Goal: Task Accomplishment & Management: Manage account settings

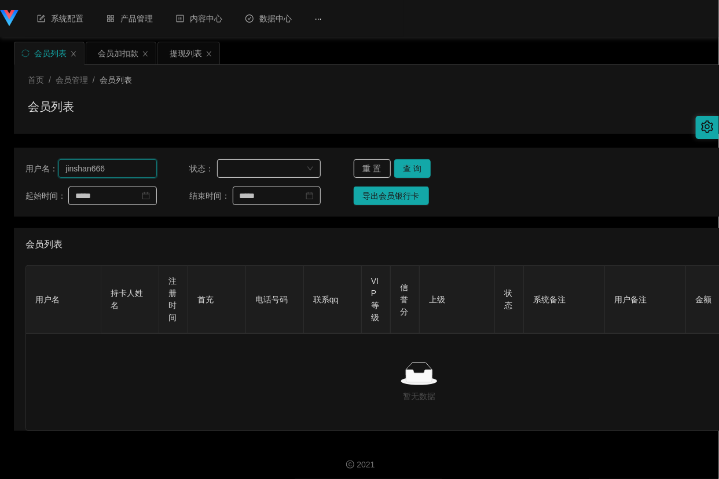
click at [123, 175] on input "jinshan666" at bounding box center [107, 168] width 98 height 19
paste input "9348052"
type input "93480526"
click at [416, 167] on button "查 询" at bounding box center [412, 168] width 37 height 19
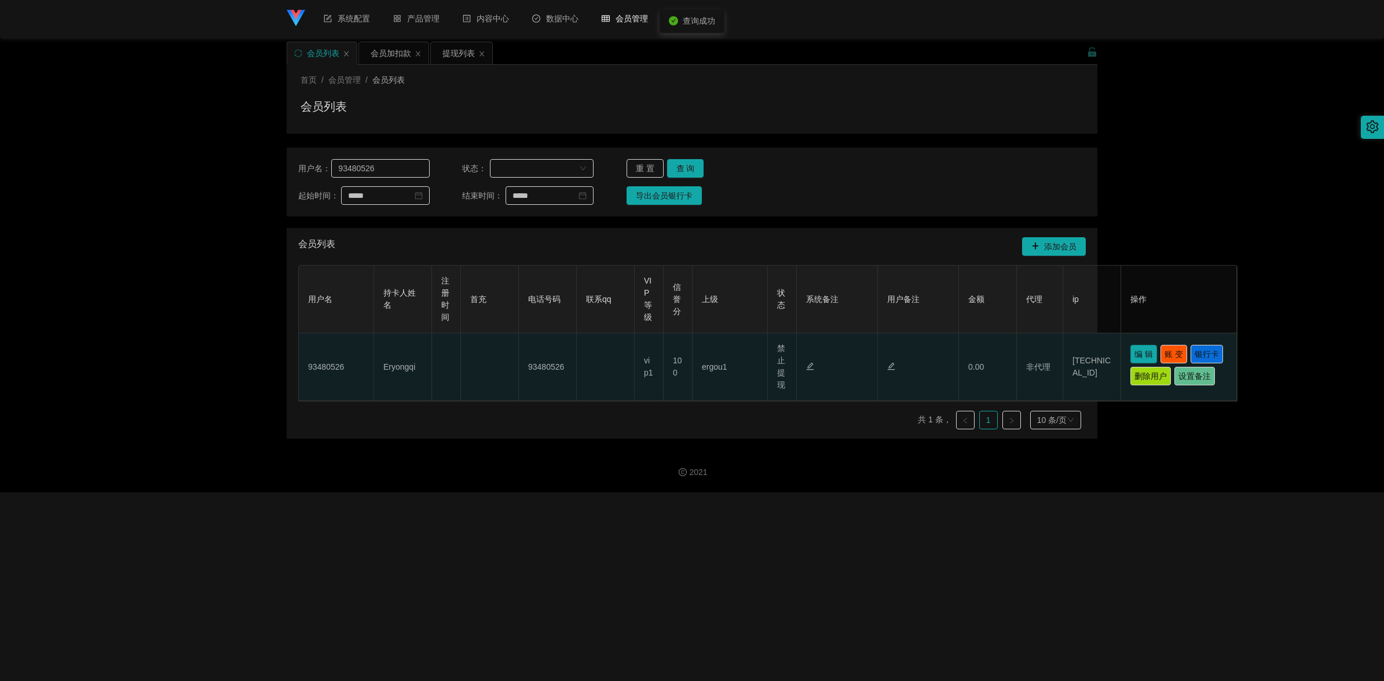
click at [718, 352] on button "编 辑" at bounding box center [1143, 354] width 27 height 19
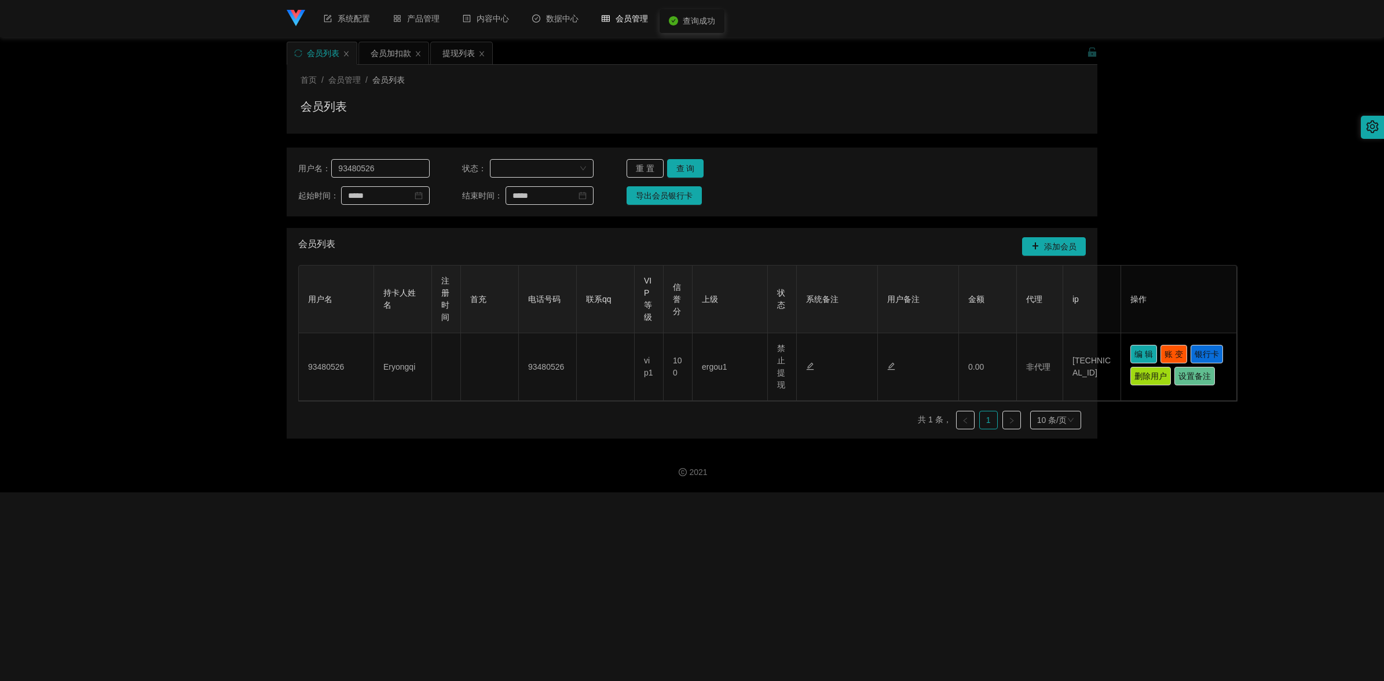
type input "93480526"
type input "Eryongqi"
type input "100"
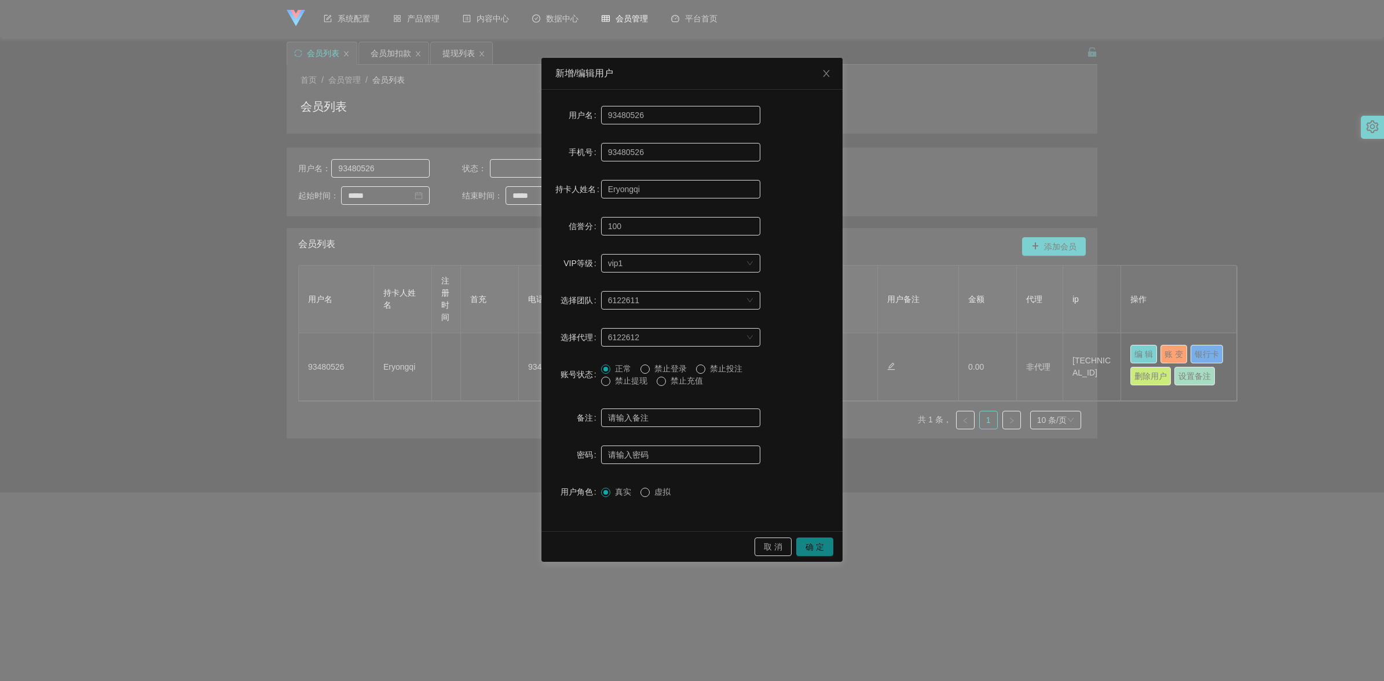
click at [718, 478] on button "确 定" at bounding box center [814, 547] width 37 height 19
